Goal: Obtain resource: Obtain resource

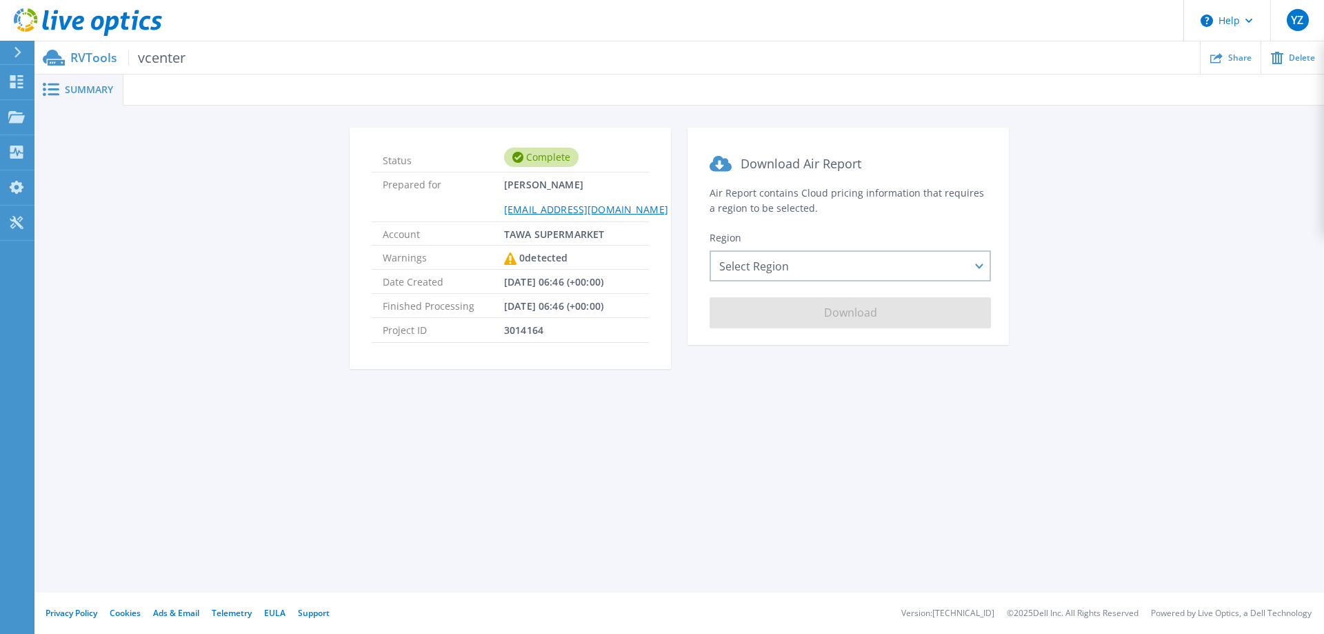
click at [112, 98] on div "Summary" at bounding box center [78, 89] width 89 height 31
click at [17, 80] on icon at bounding box center [16, 81] width 17 height 13
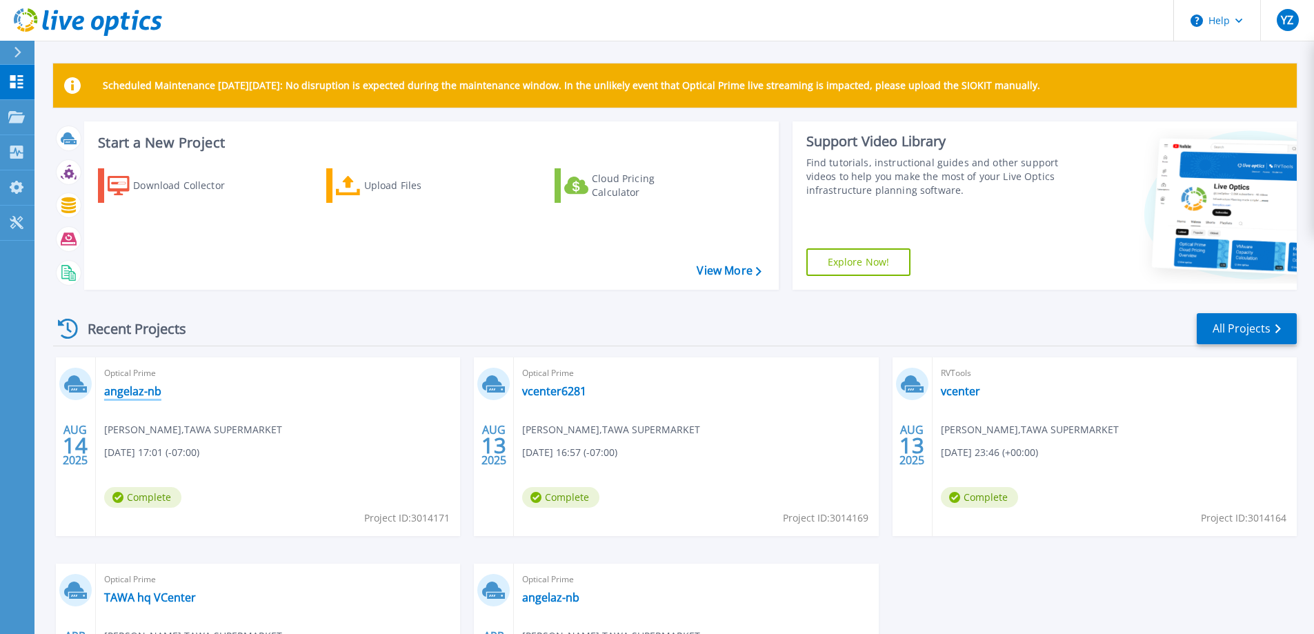
click at [151, 395] on link "angelaz-nb" at bounding box center [132, 391] width 57 height 14
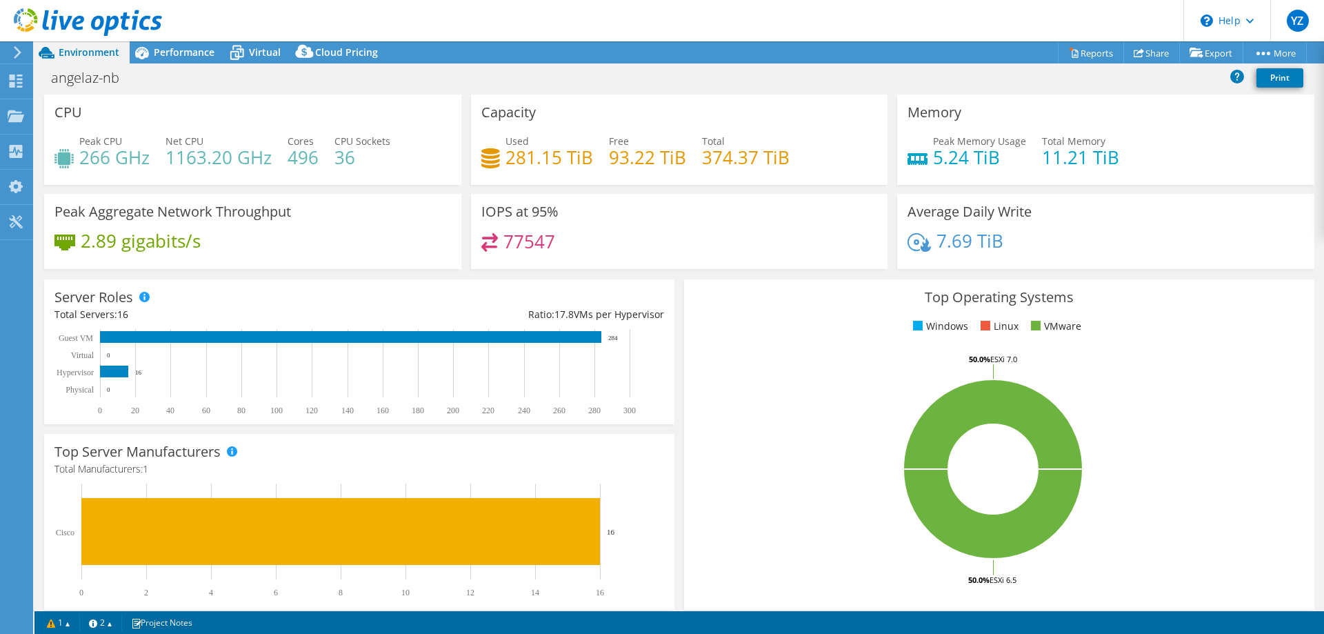
select select "USD"
click at [172, 51] on span "Performance" at bounding box center [184, 52] width 61 height 13
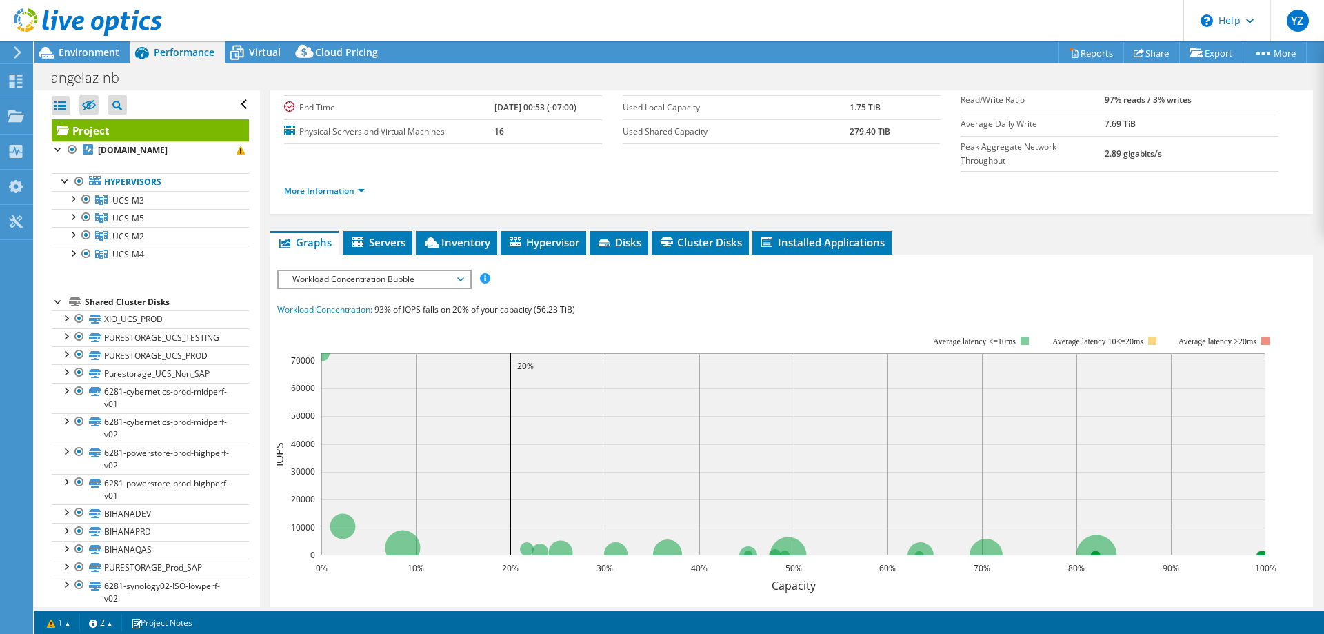
scroll to position [138, 0]
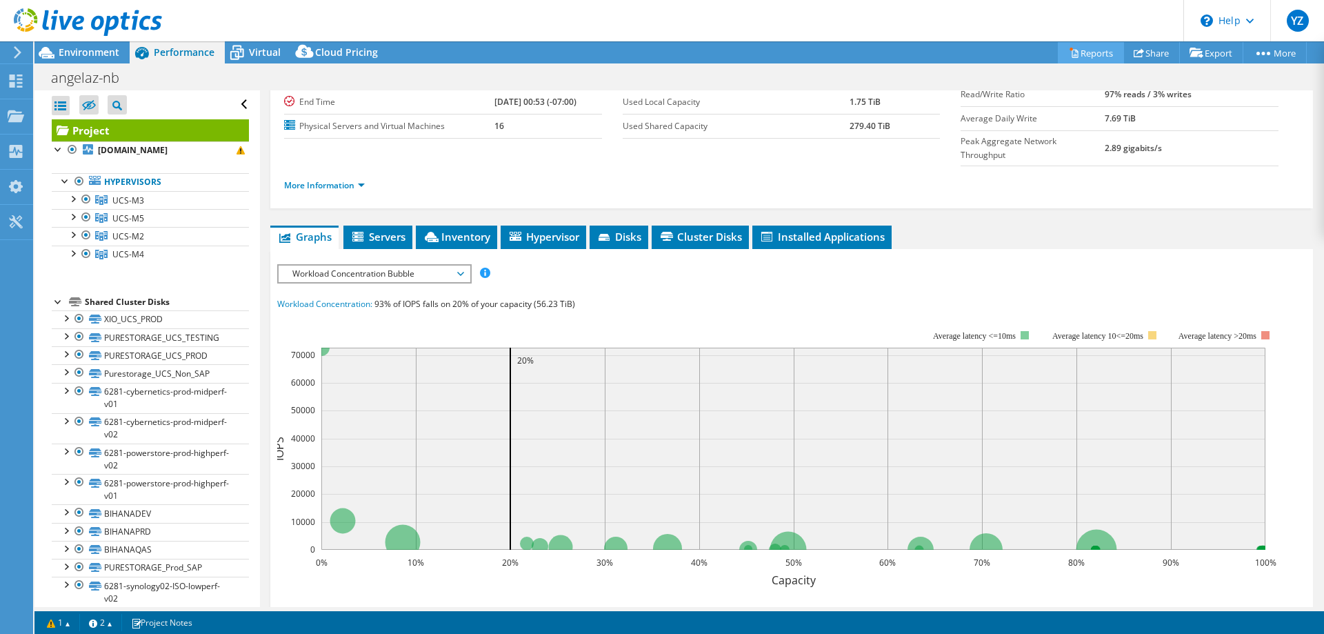
click at [1087, 52] on link "Reports" at bounding box center [1091, 52] width 66 height 21
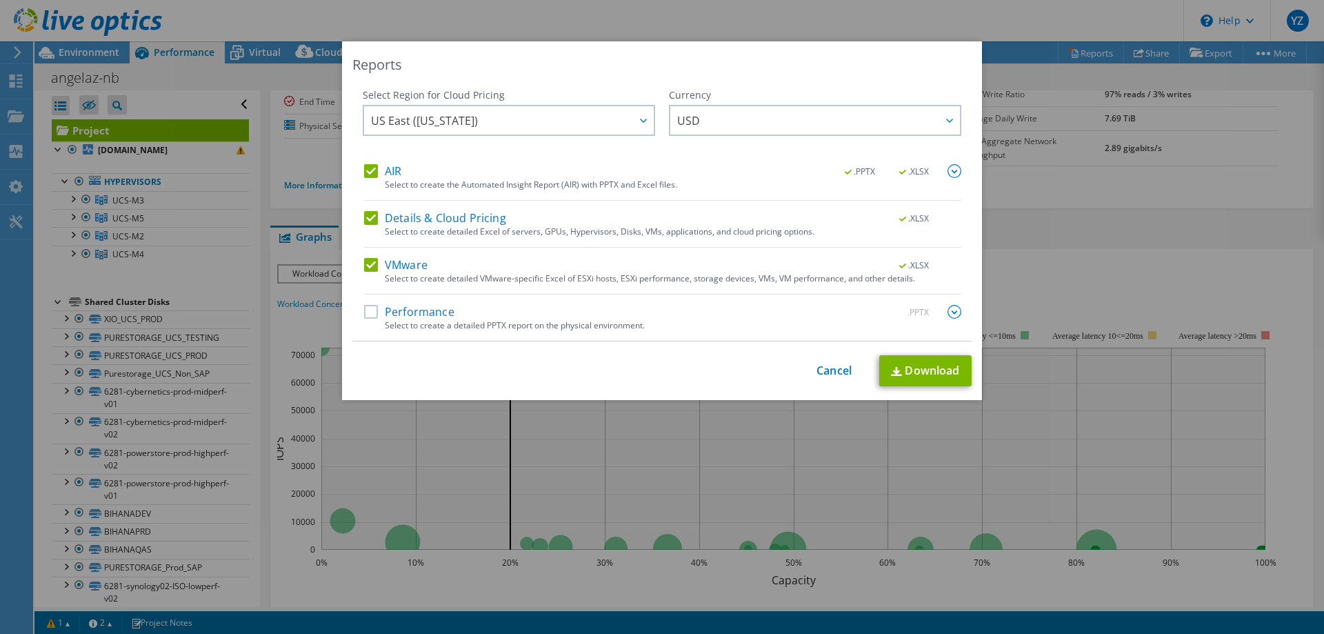
click at [368, 312] on label "Performance" at bounding box center [409, 312] width 90 height 14
click at [0, 0] on input "Performance" at bounding box center [0, 0] width 0 height 0
drag, startPoint x: 358, startPoint y: 212, endPoint x: 366, endPoint y: 213, distance: 8.3
click at [366, 213] on div "Select Region for Cloud Pricing Asia Pacific (Hong Kong) Asia Pacific (Mumbai) …" at bounding box center [661, 214] width 619 height 253
click at [960, 363] on link "Download" at bounding box center [925, 370] width 92 height 31
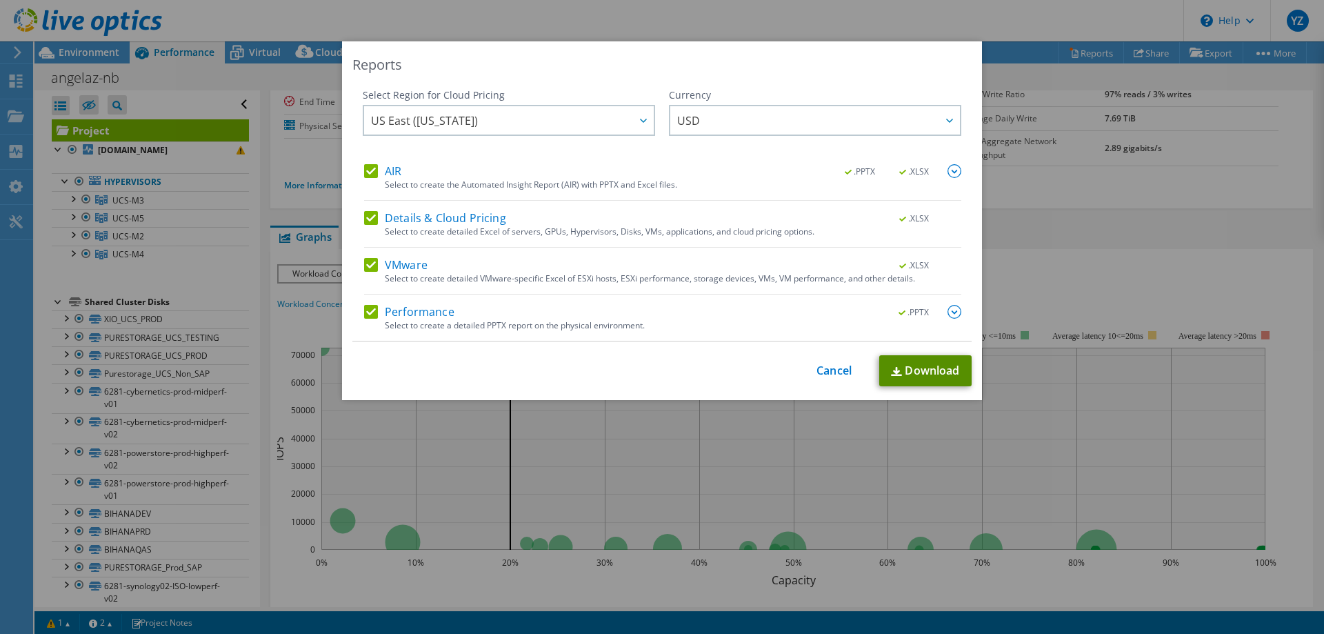
click at [946, 369] on link "Download" at bounding box center [925, 370] width 92 height 31
click at [817, 364] on link "Cancel" at bounding box center [834, 370] width 35 height 13
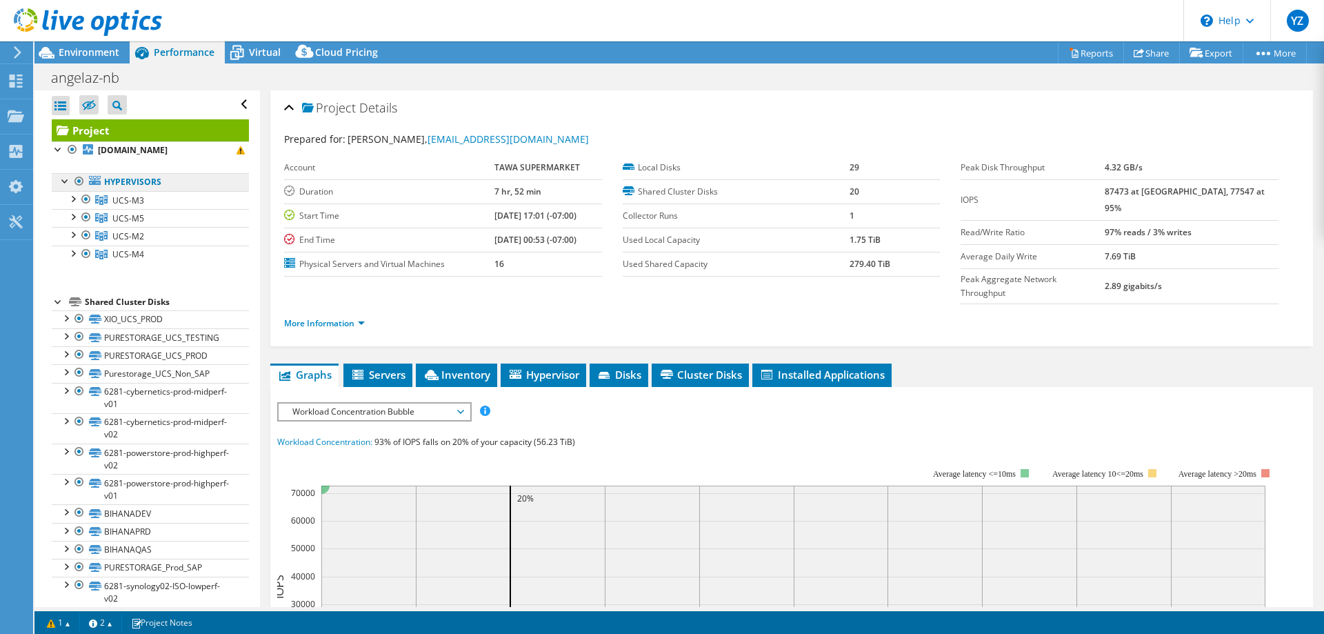
click at [136, 179] on link "Hypervisors" at bounding box center [150, 182] width 197 height 18
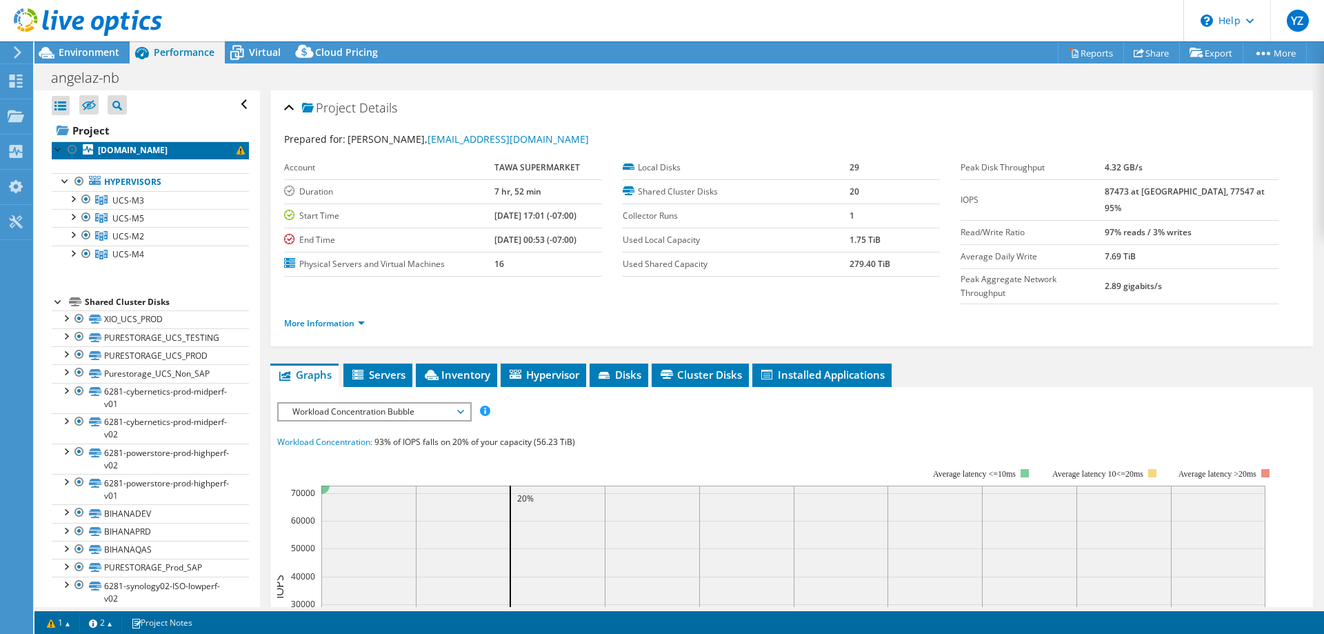
click at [148, 143] on link "[DOMAIN_NAME]" at bounding box center [150, 150] width 197 height 18
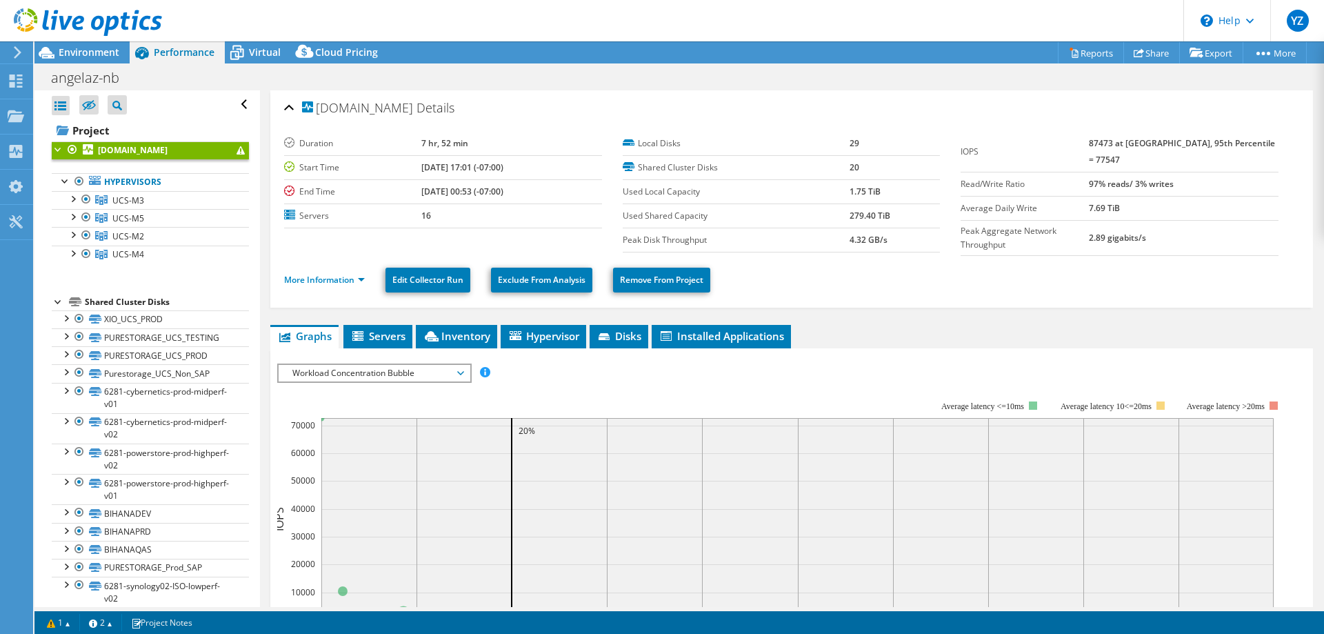
click at [62, 152] on div at bounding box center [59, 148] width 14 height 14
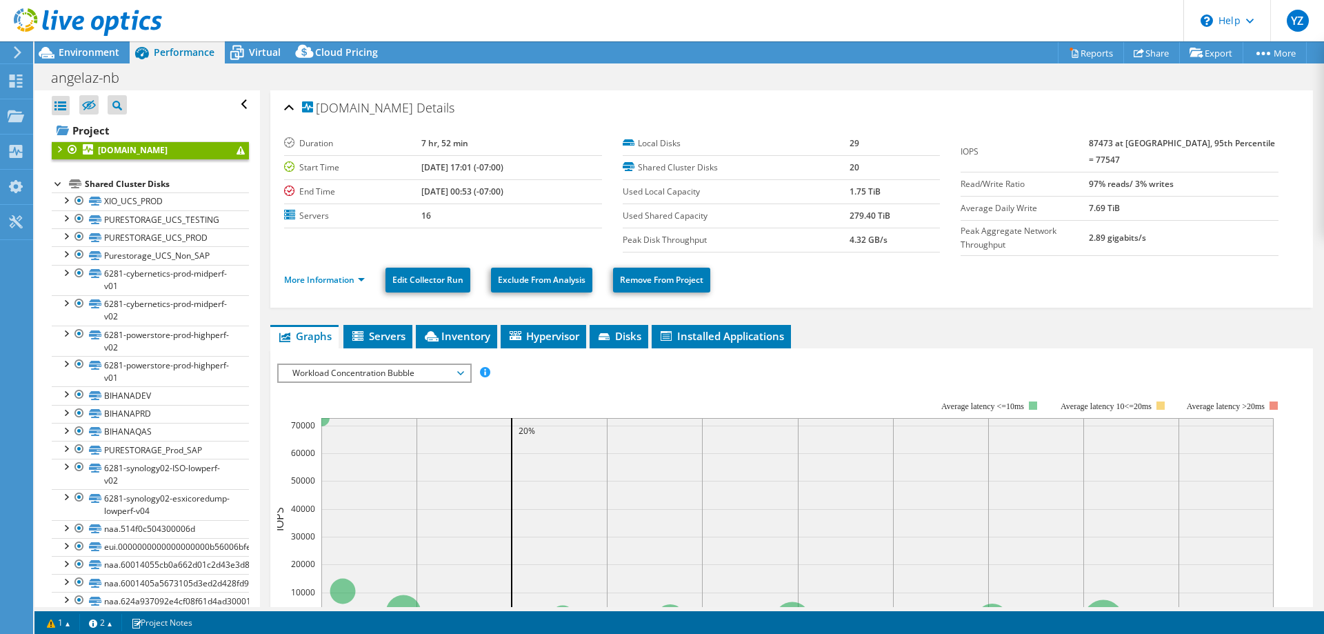
click at [168, 150] on b "[DOMAIN_NAME]" at bounding box center [133, 150] width 70 height 12
click at [57, 150] on div at bounding box center [59, 148] width 14 height 14
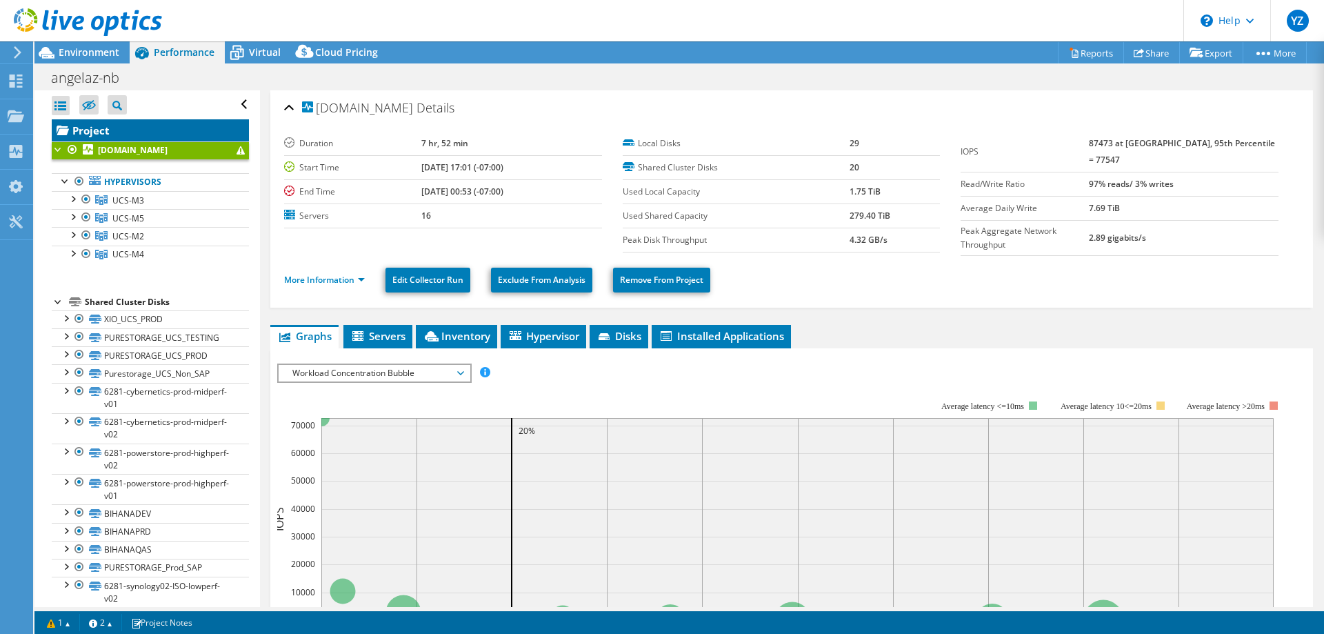
click at [96, 127] on link "Project" at bounding box center [150, 130] width 197 height 22
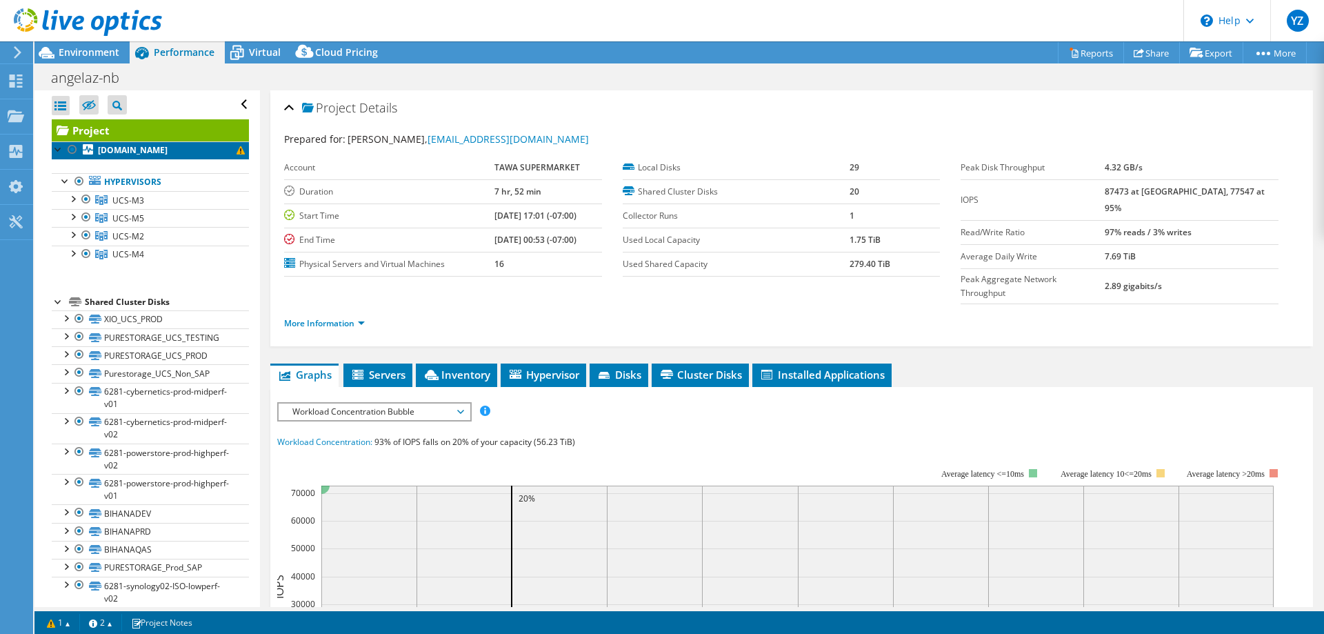
click at [123, 150] on b "[DOMAIN_NAME]" at bounding box center [133, 150] width 70 height 12
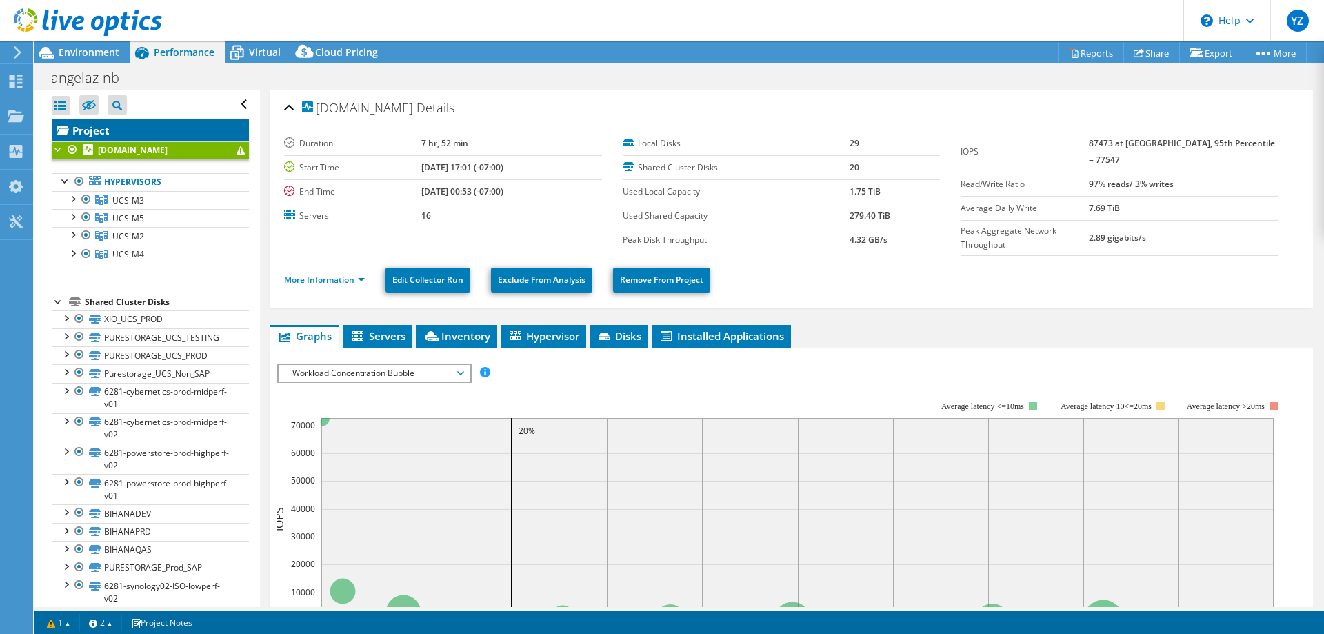
click at [99, 128] on link "Project" at bounding box center [150, 130] width 197 height 22
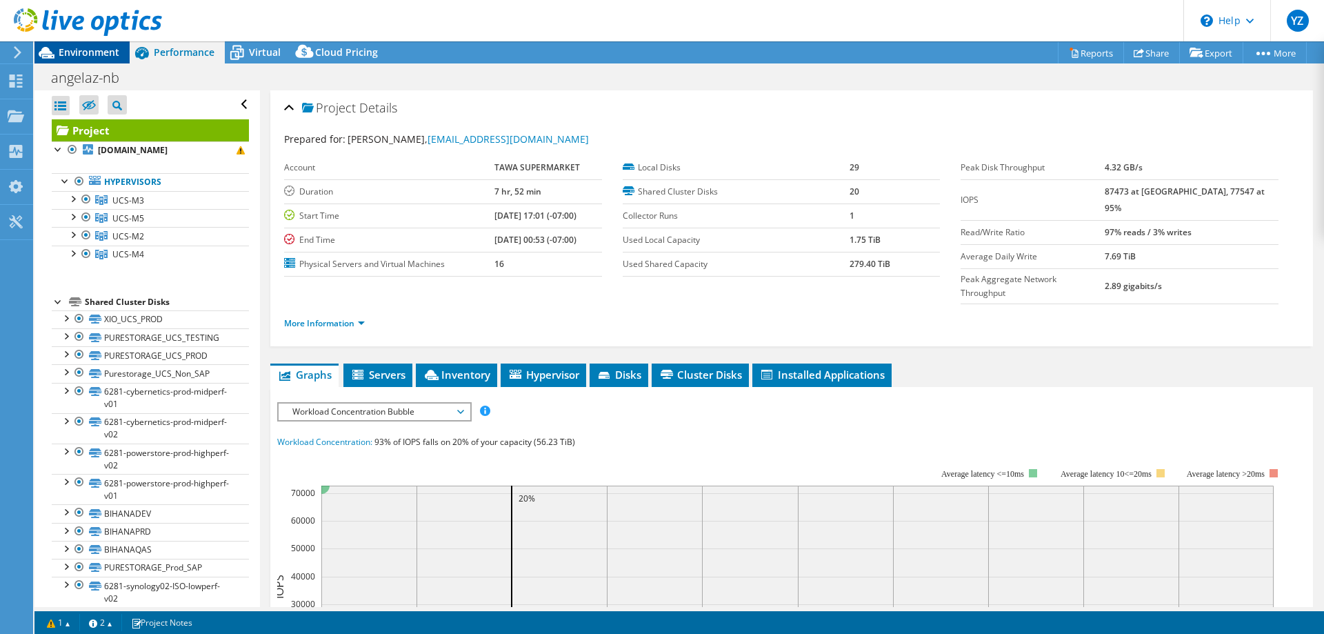
click at [77, 52] on span "Environment" at bounding box center [89, 52] width 61 height 13
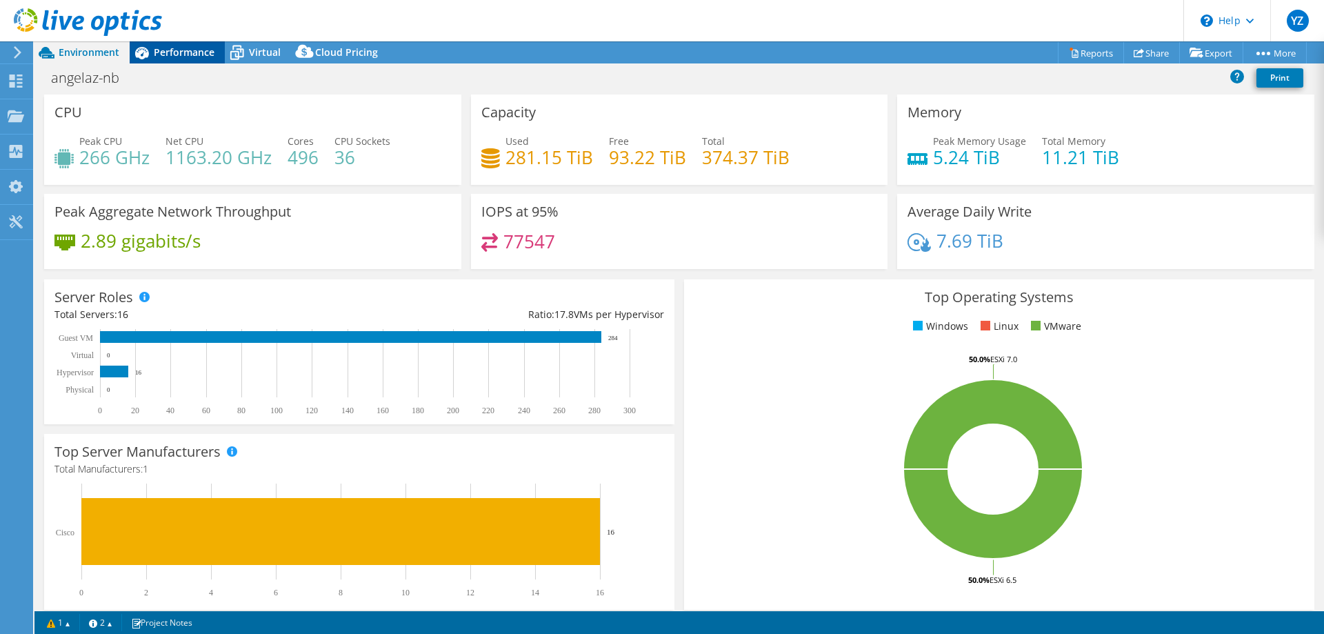
click at [170, 46] on span "Performance" at bounding box center [184, 52] width 61 height 13
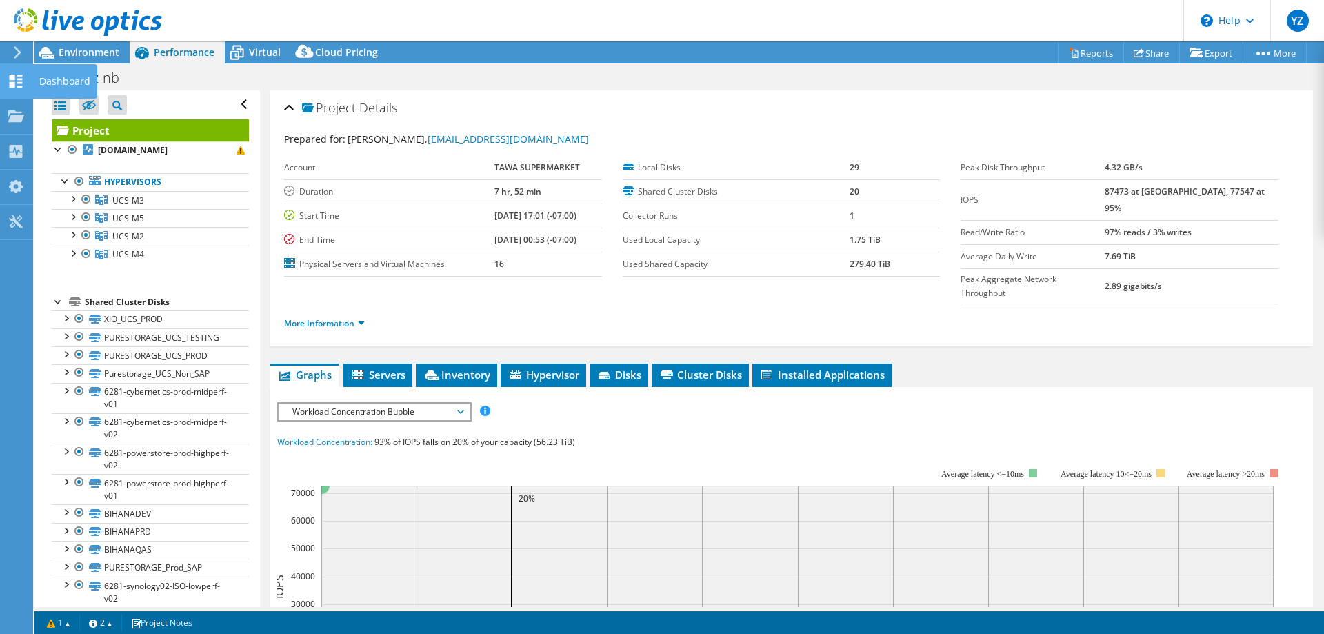
click at [14, 77] on use at bounding box center [16, 80] width 13 height 13
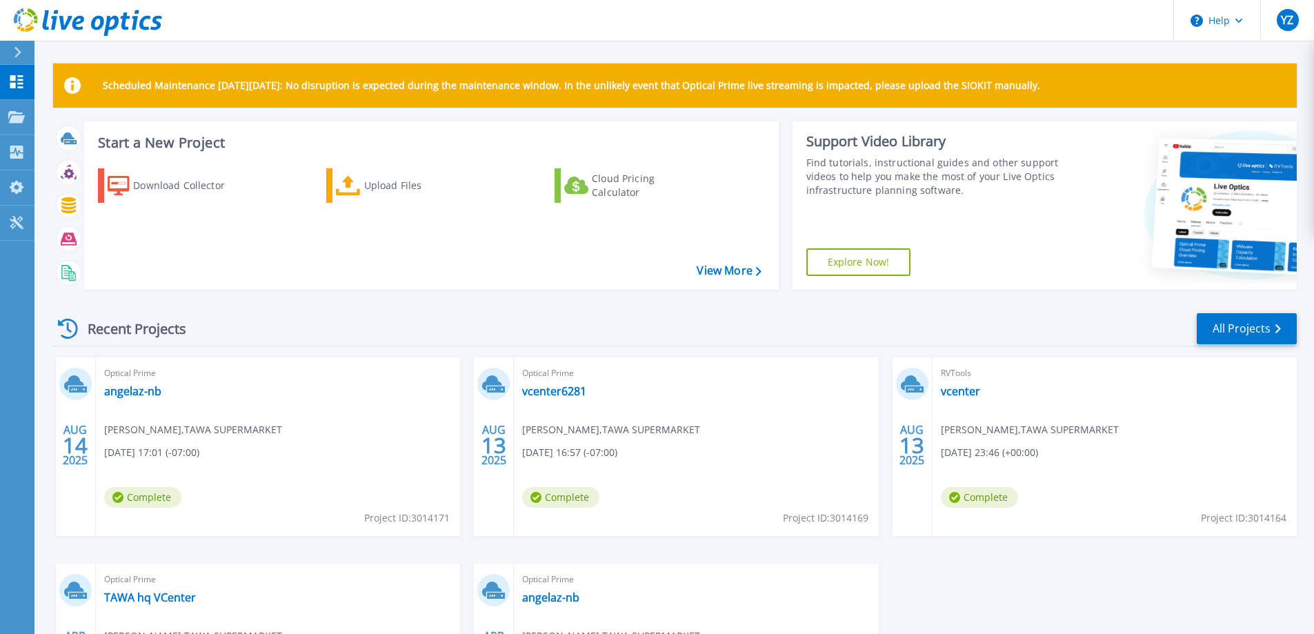
click at [334, 263] on div "Download Collector Upload Files Cloud Pricing Calculator" at bounding box center [429, 220] width 685 height 126
click at [10, 81] on icon at bounding box center [16, 81] width 17 height 13
click at [11, 111] on div at bounding box center [16, 117] width 17 height 12
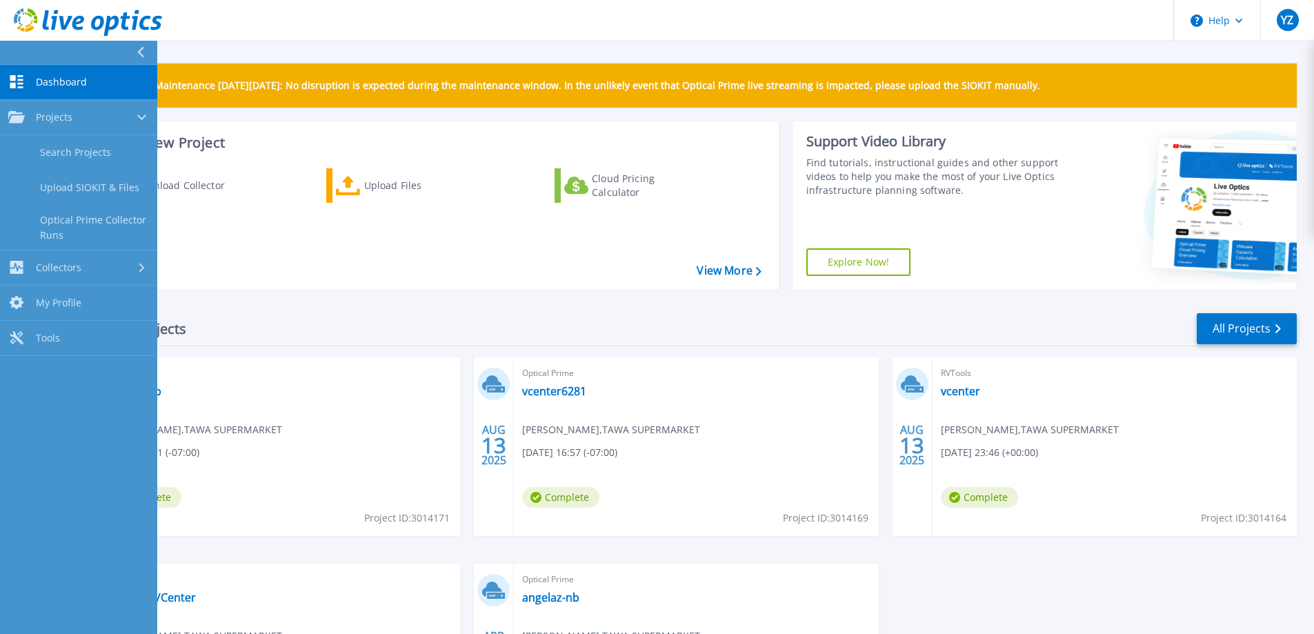
click at [54, 84] on span "Dashboard" at bounding box center [61, 82] width 51 height 12
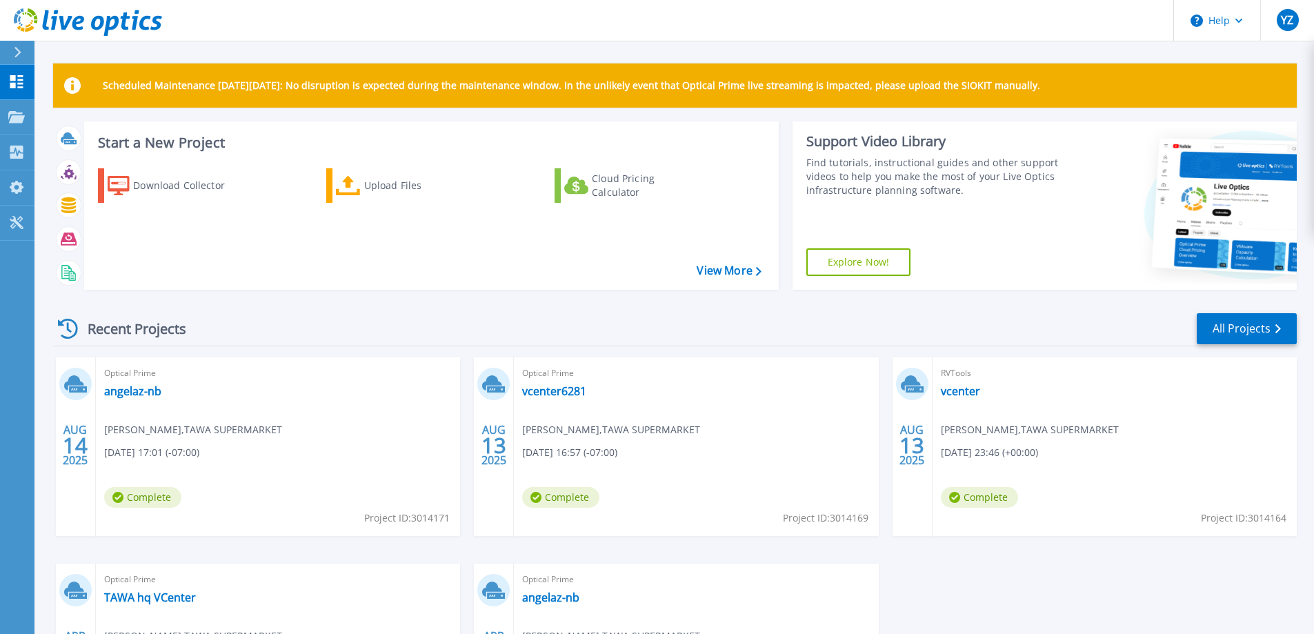
scroll to position [69, 0]
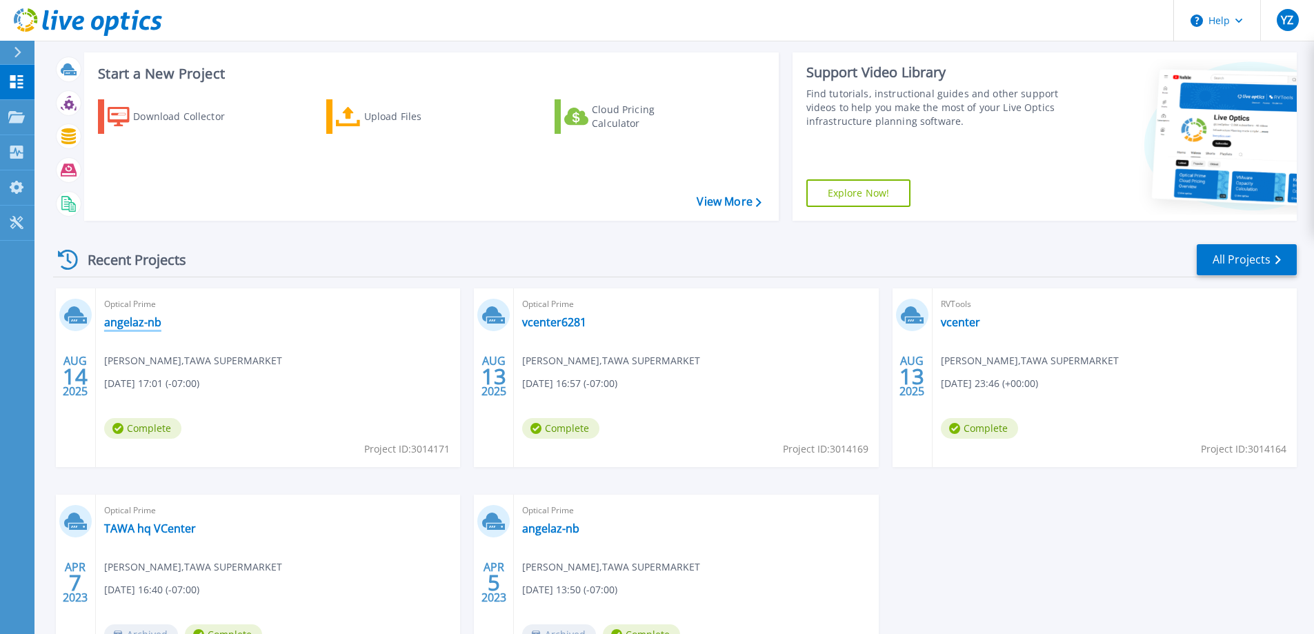
click at [148, 322] on link "angelaz-nb" at bounding box center [132, 322] width 57 height 14
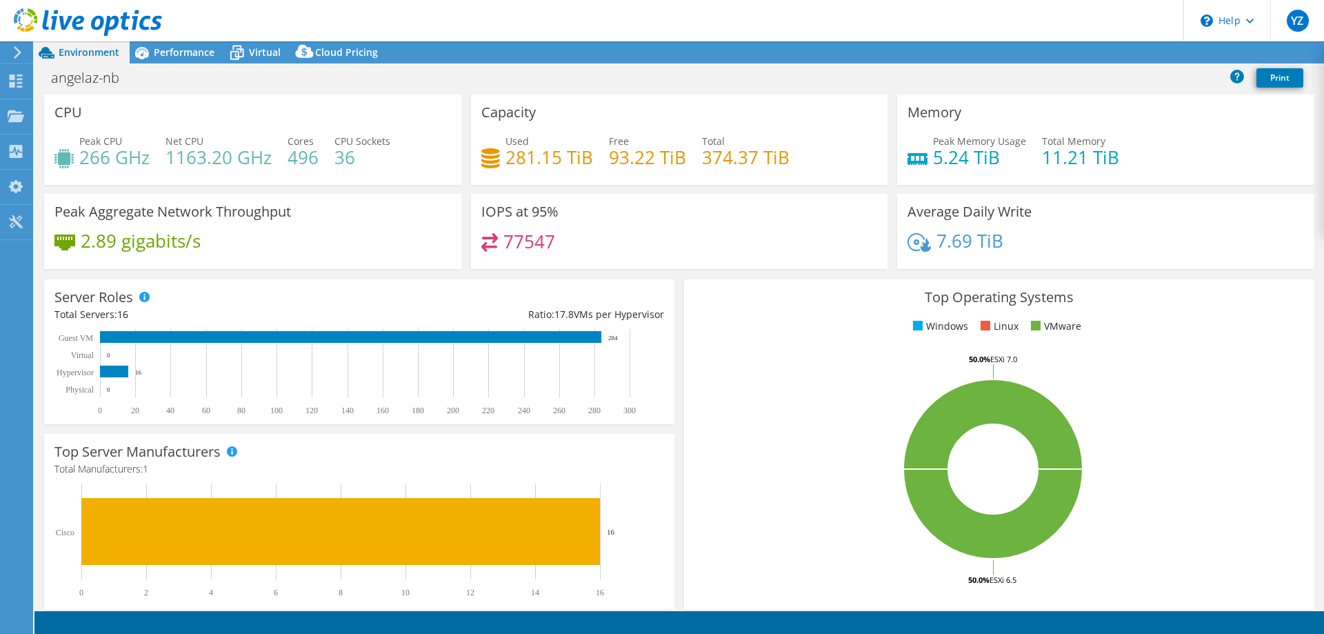
select select "USD"
click at [717, 370] on rect at bounding box center [993, 468] width 597 height 241
click at [246, 52] on icon at bounding box center [237, 53] width 24 height 24
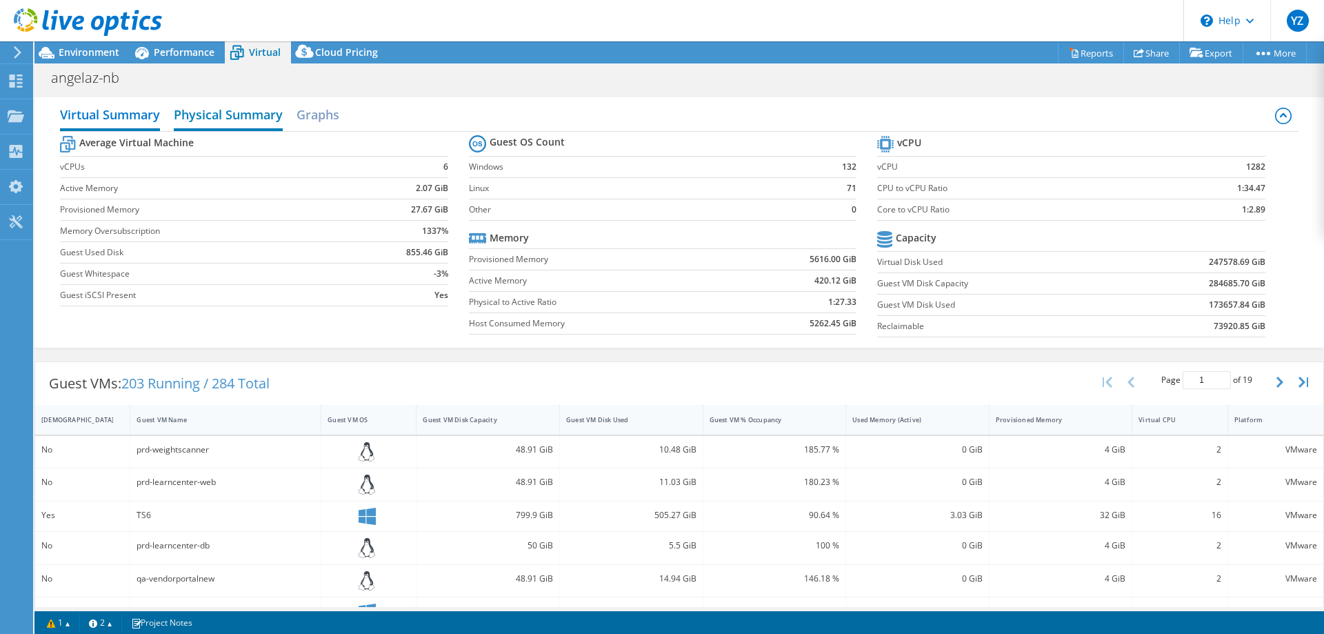
click at [214, 108] on h2 "Physical Summary" at bounding box center [228, 116] width 109 height 30
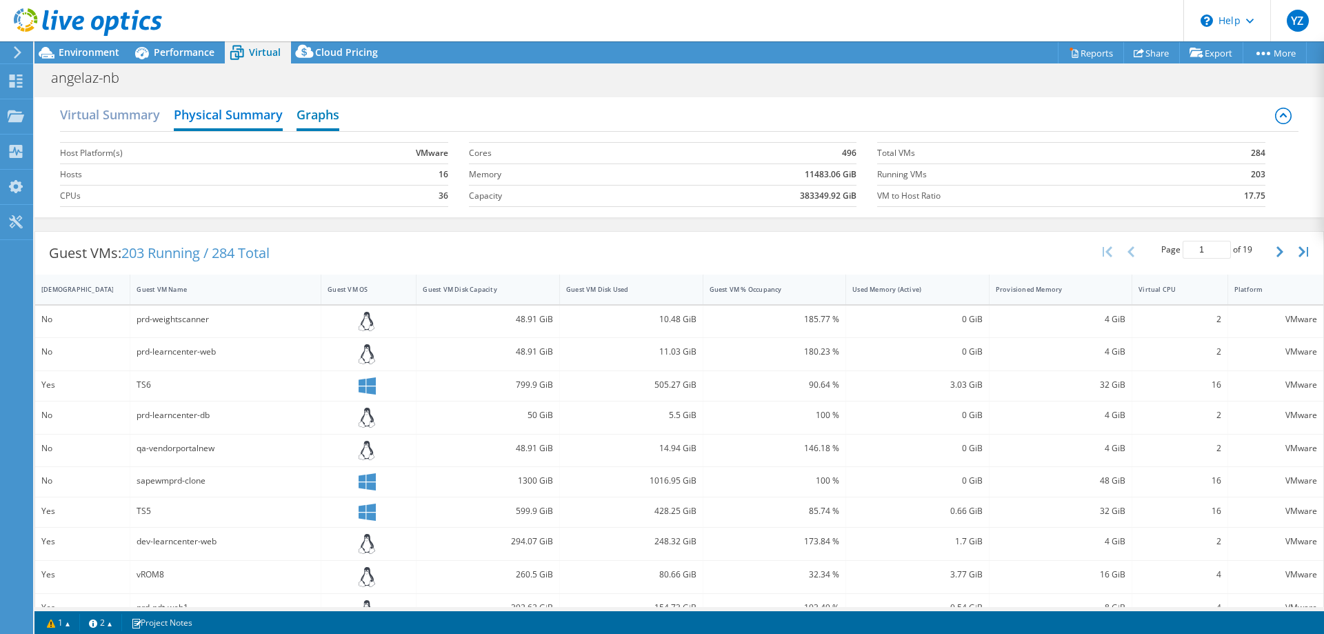
click at [324, 114] on h2 "Graphs" at bounding box center [318, 116] width 43 height 30
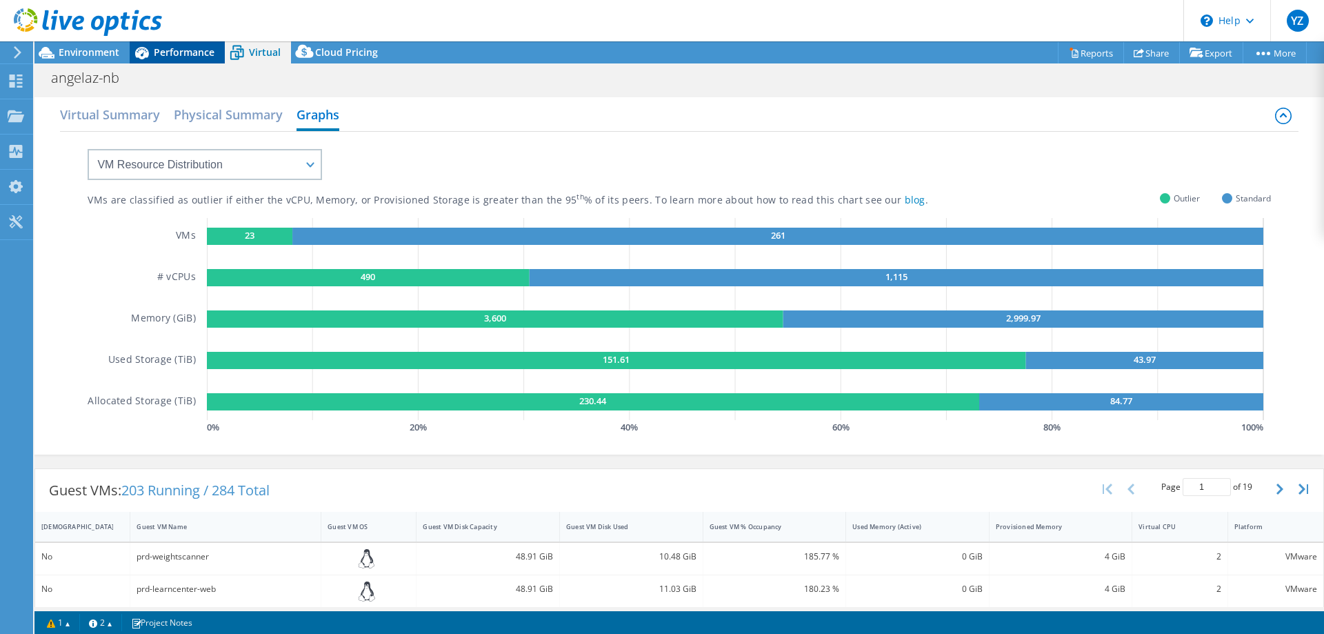
click at [196, 54] on span "Performance" at bounding box center [184, 52] width 61 height 13
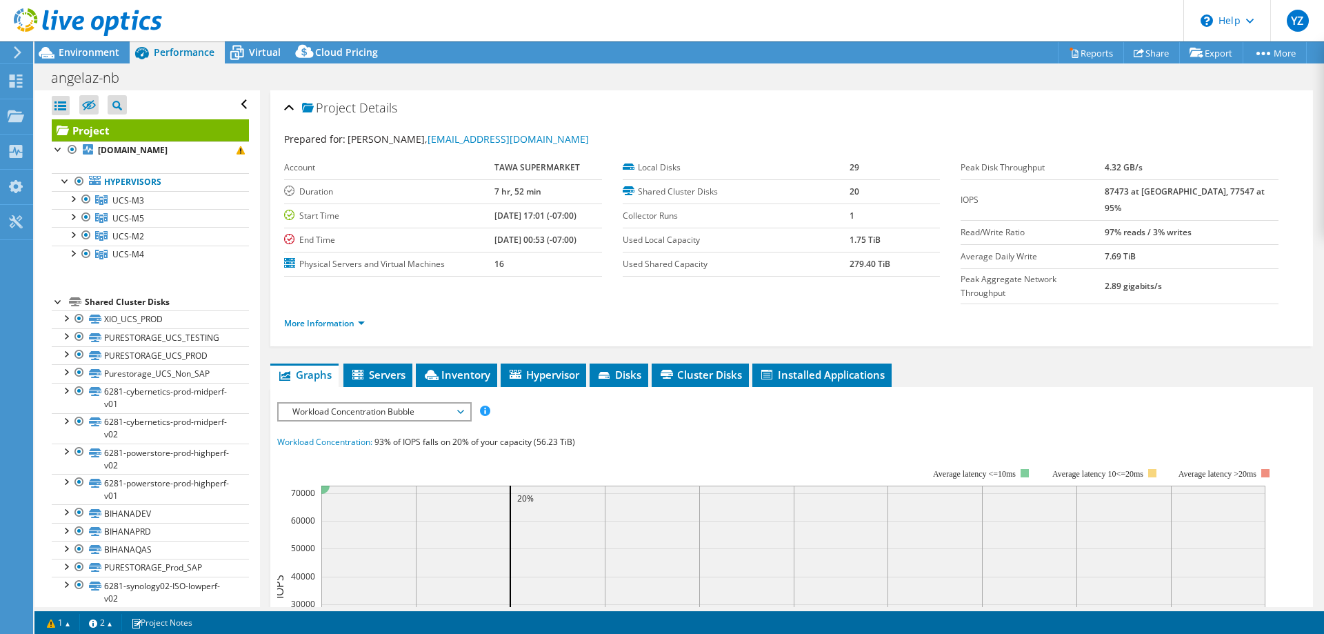
scroll to position [69, 0]
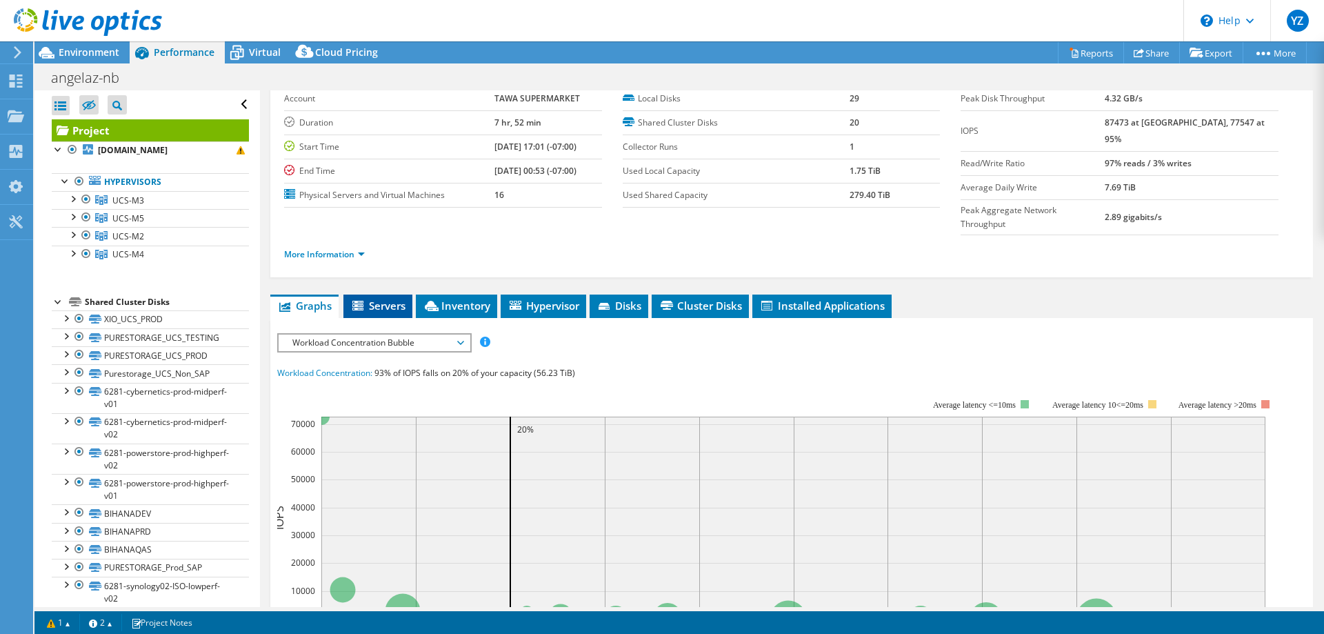
click at [387, 299] on span "Servers" at bounding box center [377, 306] width 55 height 14
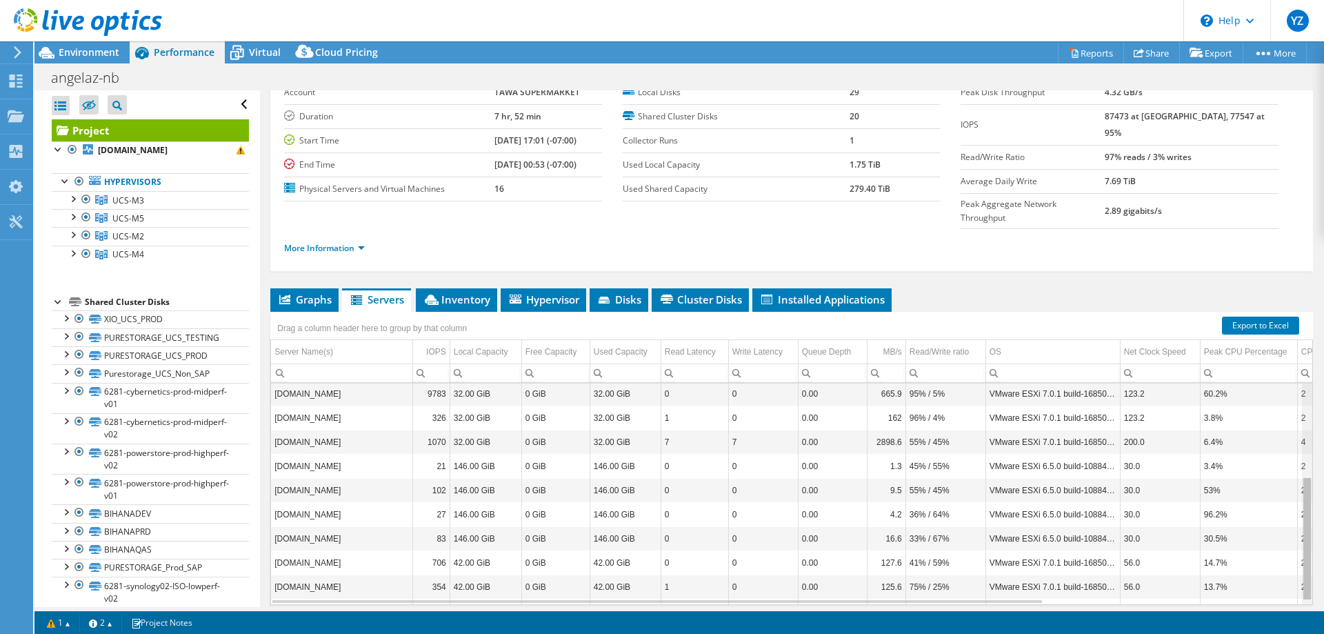
scroll to position [172, 0]
drag, startPoint x: 1300, startPoint y: 441, endPoint x: 1317, endPoint y: 481, distance: 43.3
click at [1317, 481] on body "YZ End User [PERSON_NAME] [PERSON_NAME][EMAIL_ADDRESS][DOMAIN_NAME] TAWA SUPERM…" at bounding box center [662, 317] width 1324 height 634
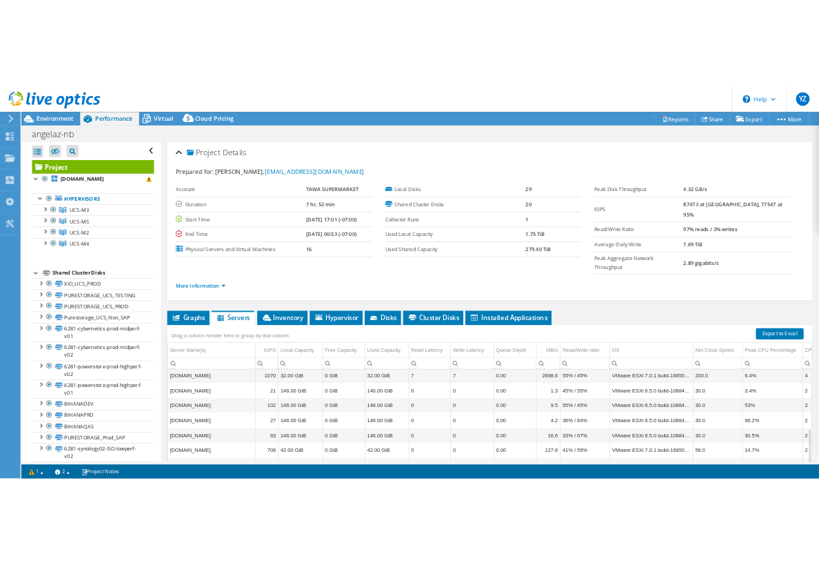
scroll to position [0, 0]
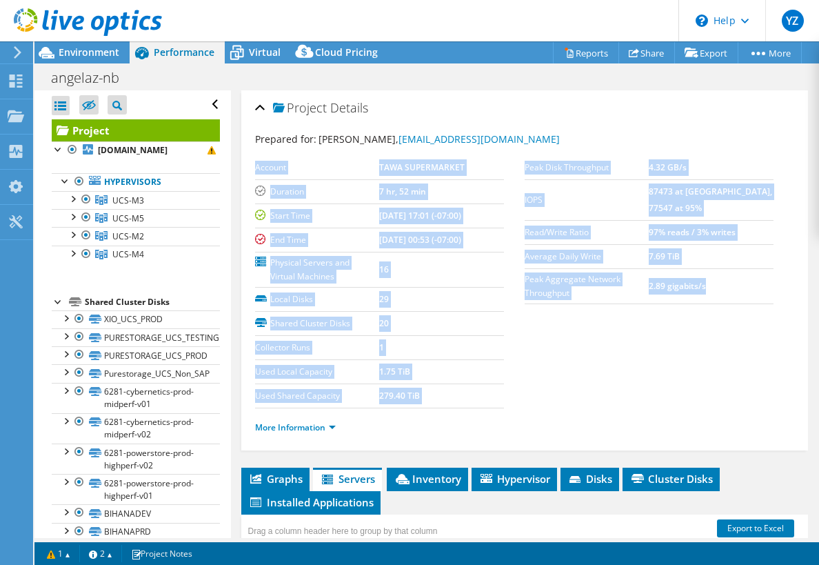
drag, startPoint x: 716, startPoint y: 275, endPoint x: 517, endPoint y: 171, distance: 224.9
click at [517, 171] on section "Prepared for: [PERSON_NAME], [PERSON_NAME][EMAIL_ADDRESS][DOMAIN_NAME] Account …" at bounding box center [525, 289] width 540 height 315
click at [537, 169] on label "Peak Disk Throughput" at bounding box center [587, 168] width 125 height 14
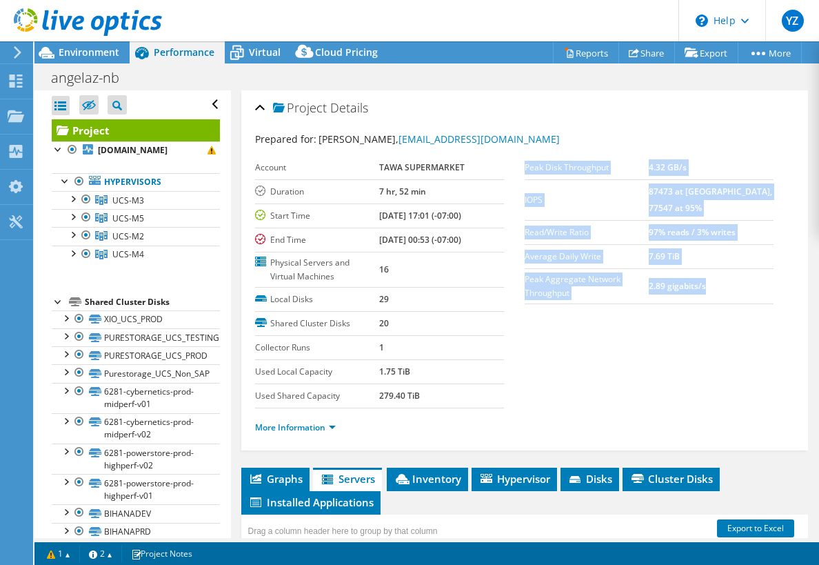
drag, startPoint x: 521, startPoint y: 166, endPoint x: 705, endPoint y: 265, distance: 208.6
click at [705, 265] on tbody "Peak Disk Throughput 4.32 GB/s IOPS 87473 at [GEOGRAPHIC_DATA], 77547 at 95% Re…" at bounding box center [649, 230] width 249 height 148
copy tbody "Peak Disk Throughput 4.32 GB/s IOPS 87473 at [GEOGRAPHIC_DATA], 77547 at 95% Re…"
